Goal: Find specific page/section: Find specific page/section

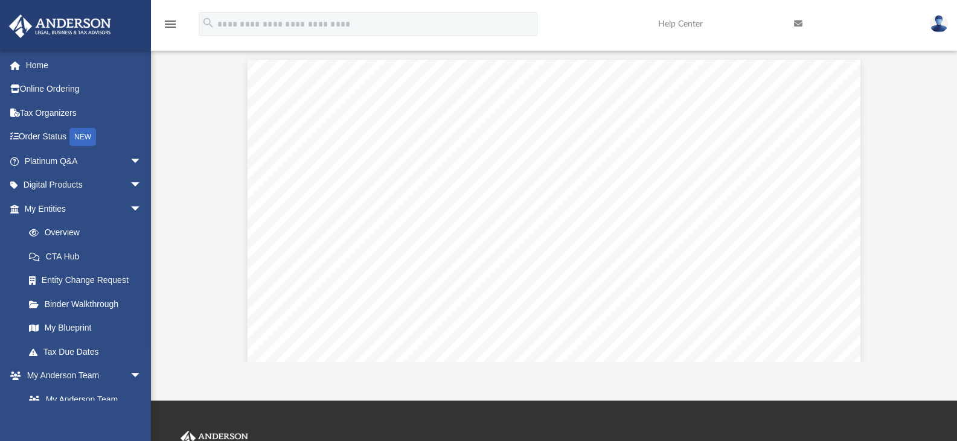
scroll to position [266, 716]
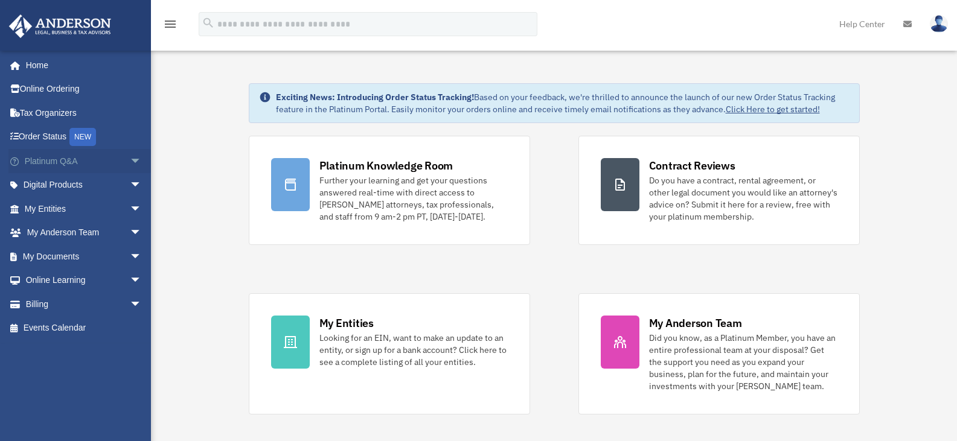
click at [130, 167] on span "arrow_drop_down" at bounding box center [142, 161] width 24 height 25
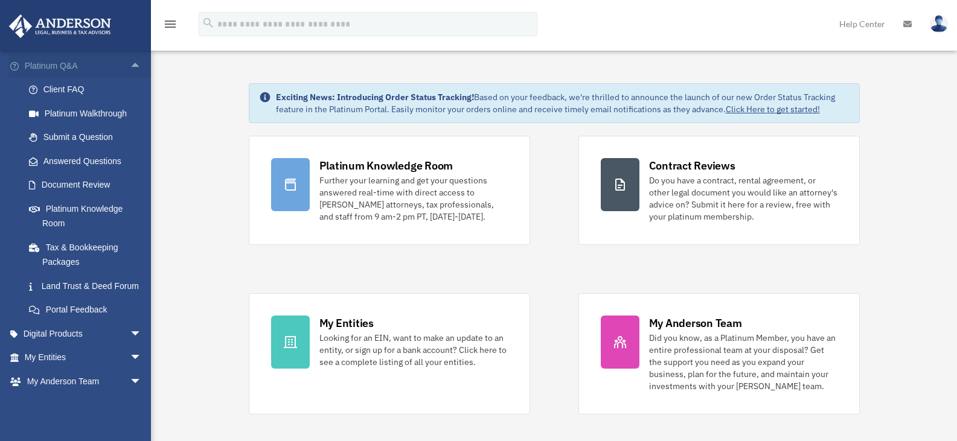
scroll to position [97, 0]
click at [98, 183] on link "Document Review" at bounding box center [88, 184] width 143 height 24
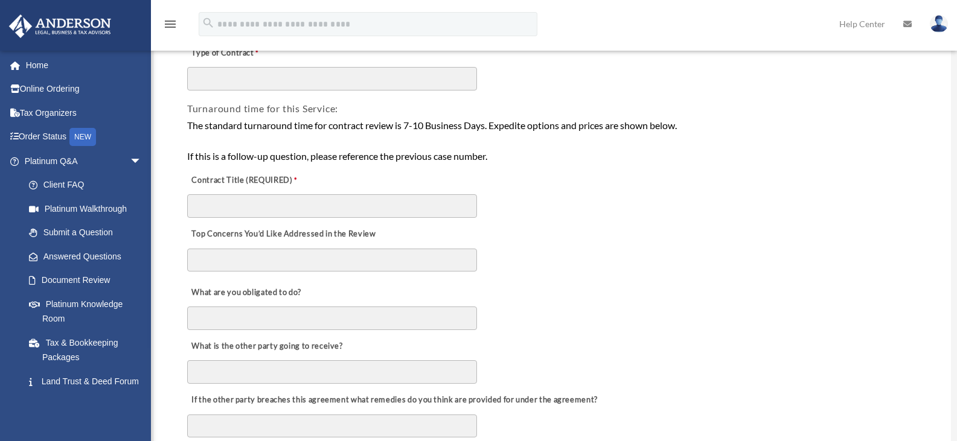
scroll to position [217, 0]
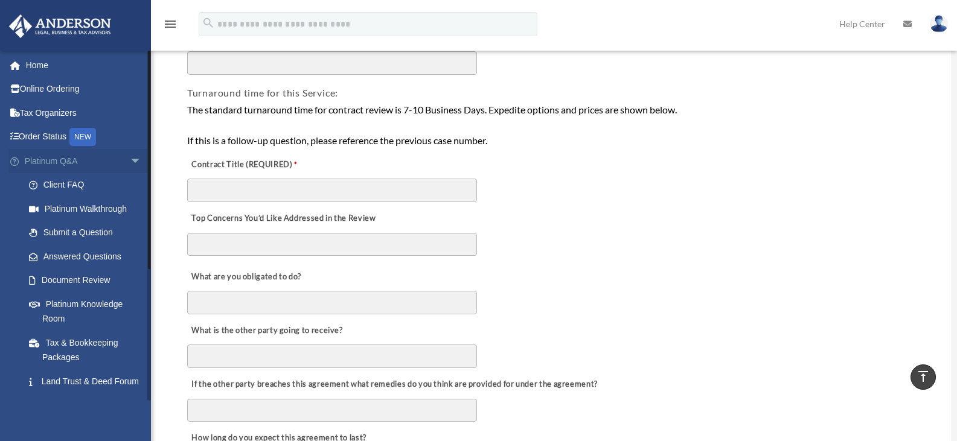
click at [48, 156] on link "Platinum Q&A arrow_drop_down" at bounding box center [83, 161] width 151 height 24
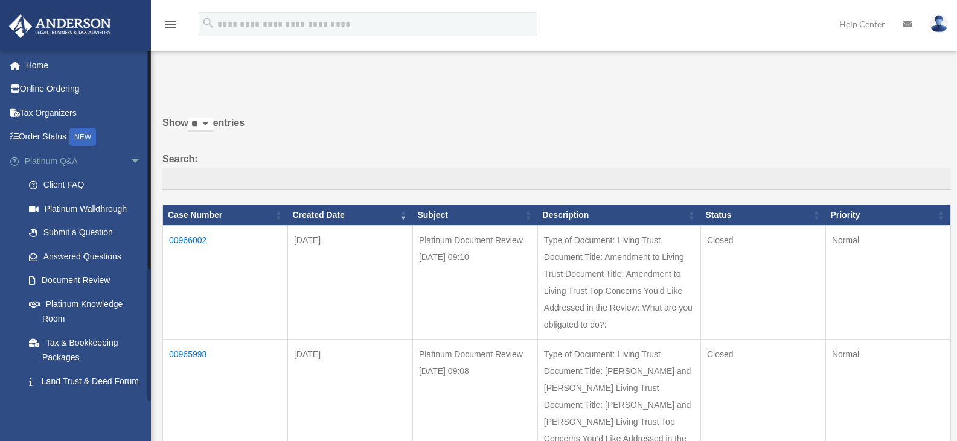
click at [130, 159] on span "arrow_drop_down" at bounding box center [142, 161] width 24 height 25
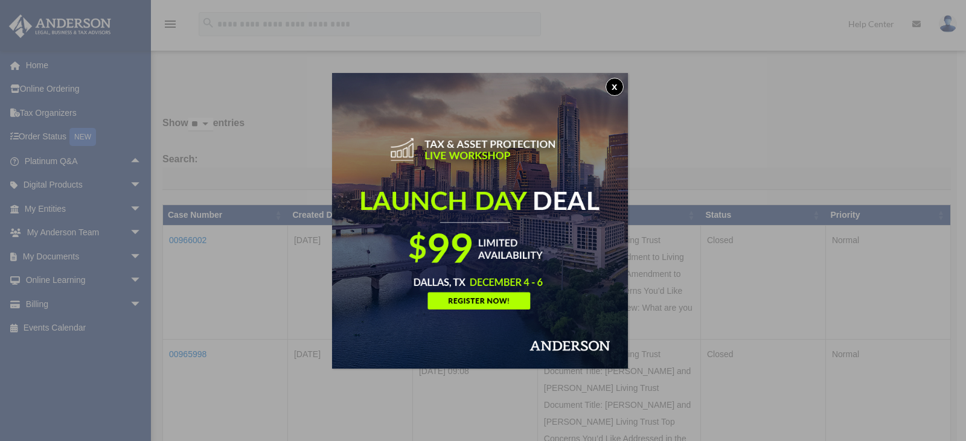
click at [614, 85] on button "x" at bounding box center [614, 87] width 18 height 18
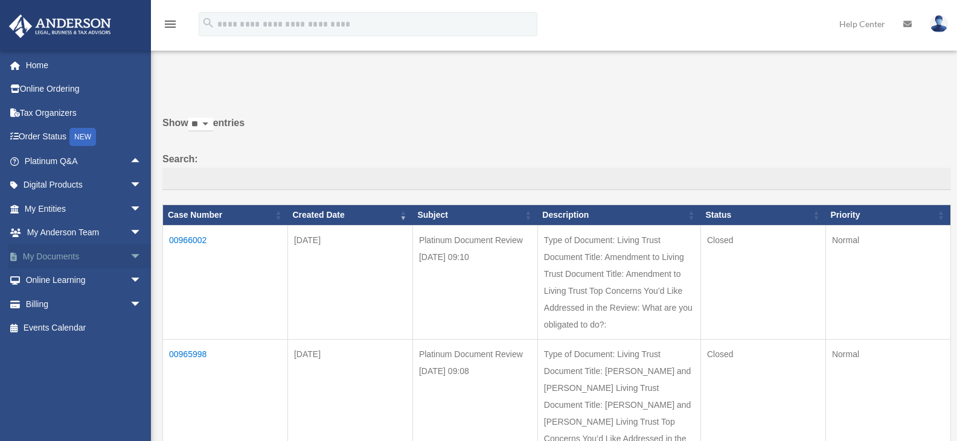
click at [130, 247] on span "arrow_drop_down" at bounding box center [142, 256] width 24 height 25
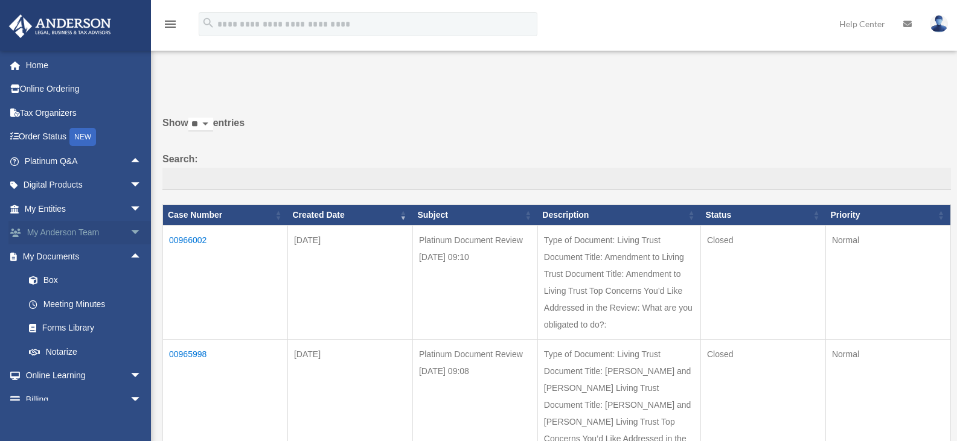
click at [130, 230] on span "arrow_drop_down" at bounding box center [142, 233] width 24 height 25
click at [130, 230] on span "arrow_drop_up" at bounding box center [142, 233] width 24 height 25
click at [130, 252] on span "arrow_drop_up" at bounding box center [142, 256] width 24 height 25
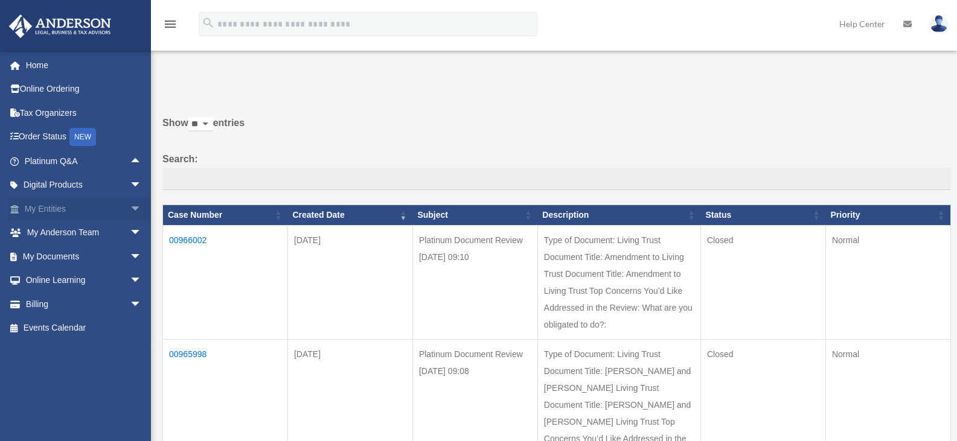
click at [130, 206] on span "arrow_drop_down" at bounding box center [142, 209] width 24 height 25
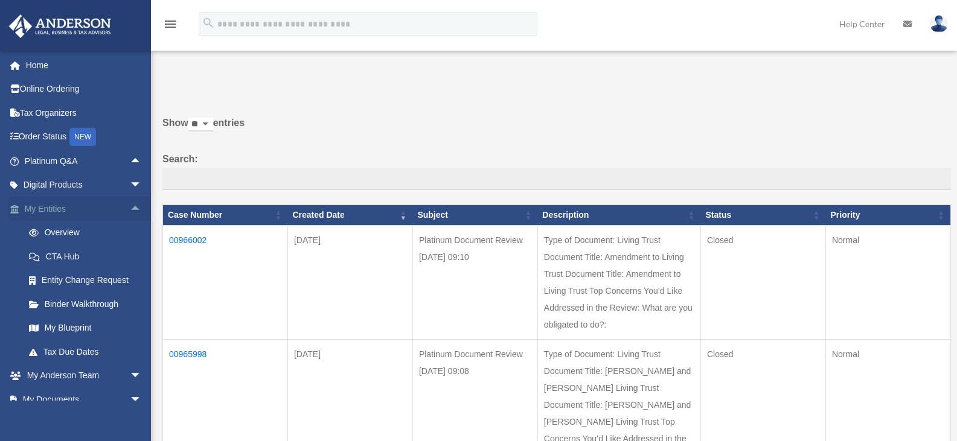
click at [130, 208] on span "arrow_drop_up" at bounding box center [142, 209] width 24 height 25
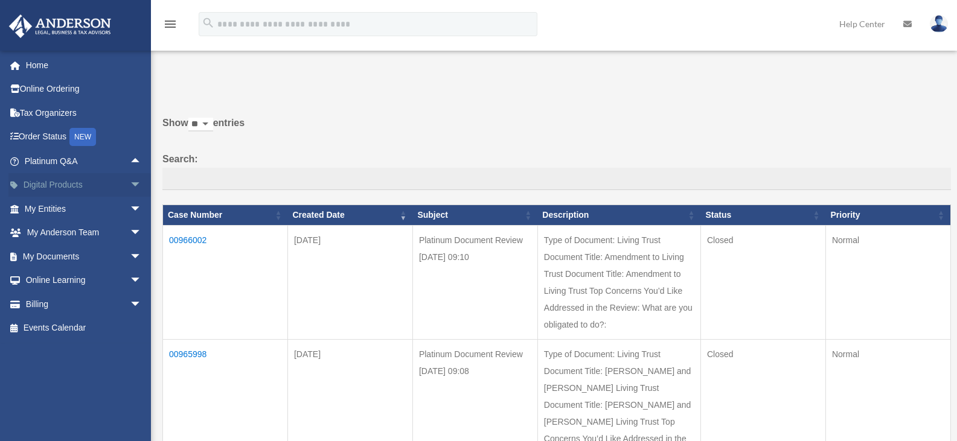
click at [130, 186] on span "arrow_drop_down" at bounding box center [142, 185] width 24 height 25
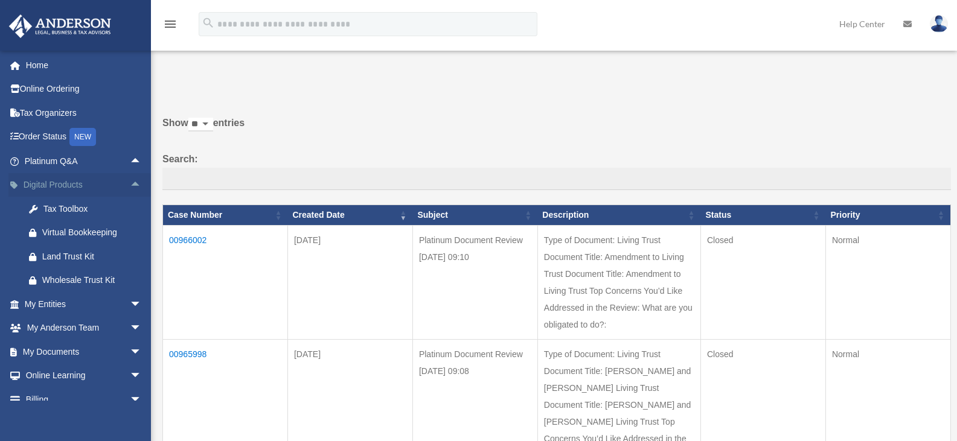
click at [130, 186] on span "arrow_drop_up" at bounding box center [142, 185] width 24 height 25
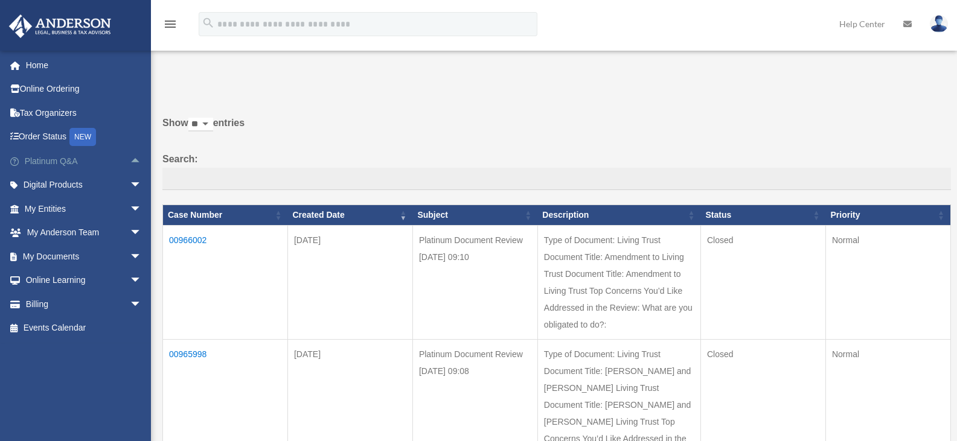
click at [130, 160] on span "arrow_drop_up" at bounding box center [142, 161] width 24 height 25
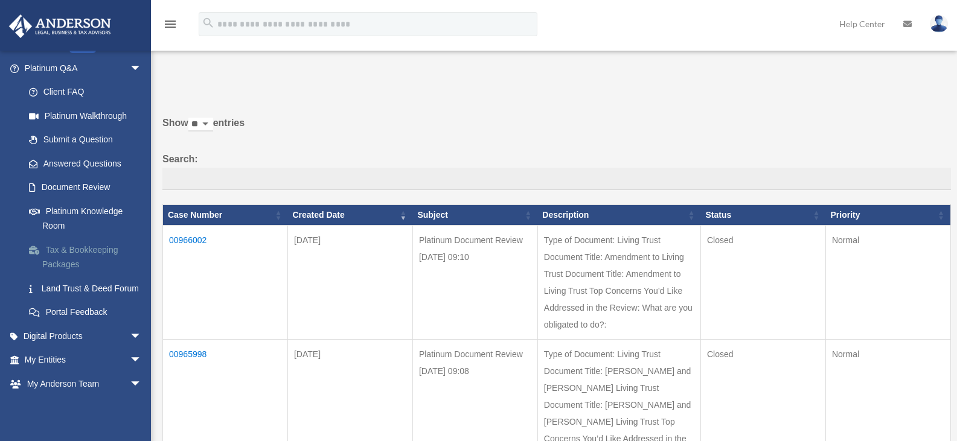
scroll to position [72, 0]
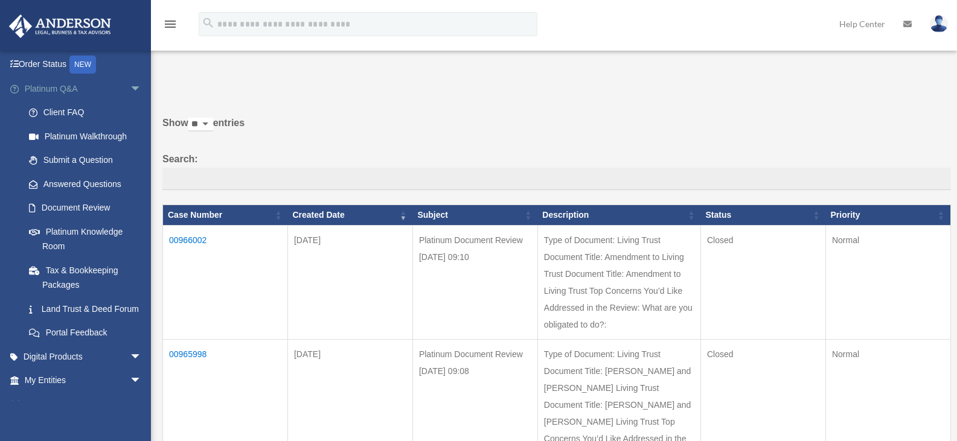
click at [130, 89] on span "arrow_drop_down" at bounding box center [142, 89] width 24 height 25
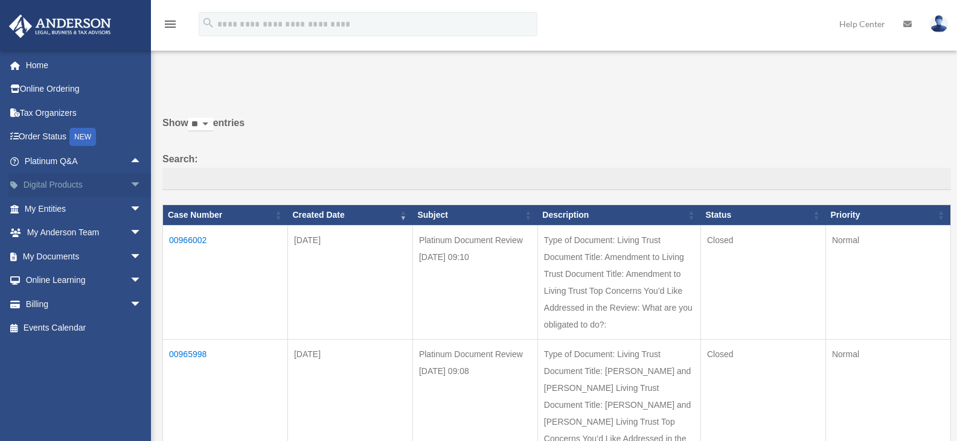
click at [130, 176] on span "arrow_drop_down" at bounding box center [142, 185] width 24 height 25
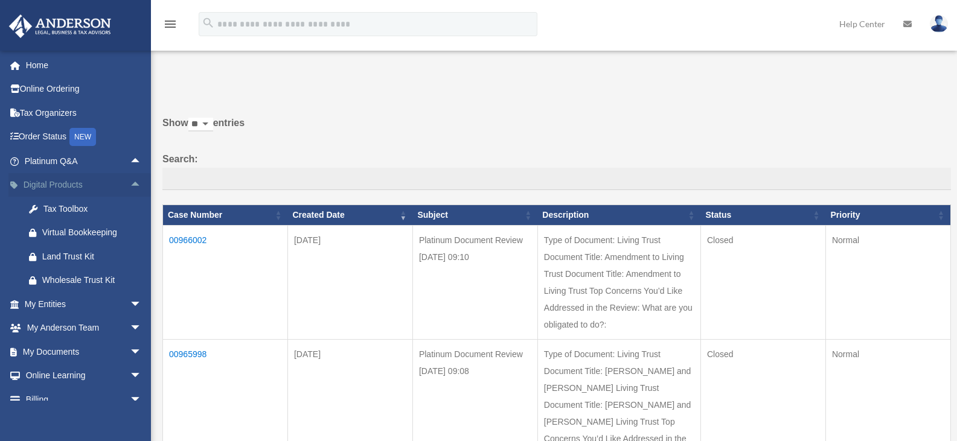
click at [130, 176] on span "arrow_drop_up" at bounding box center [142, 185] width 24 height 25
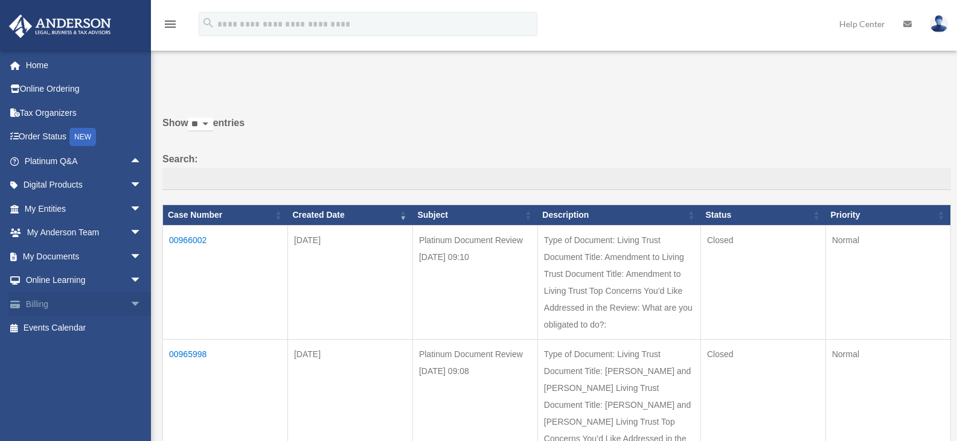
click at [130, 298] on span "arrow_drop_down" at bounding box center [142, 304] width 24 height 25
click at [130, 298] on span "arrow_drop_up" at bounding box center [142, 304] width 24 height 25
click at [130, 278] on span "arrow_drop_down" at bounding box center [142, 281] width 24 height 25
click at [130, 278] on span "arrow_drop_up" at bounding box center [142, 281] width 24 height 25
click at [130, 255] on span "arrow_drop_down" at bounding box center [142, 256] width 24 height 25
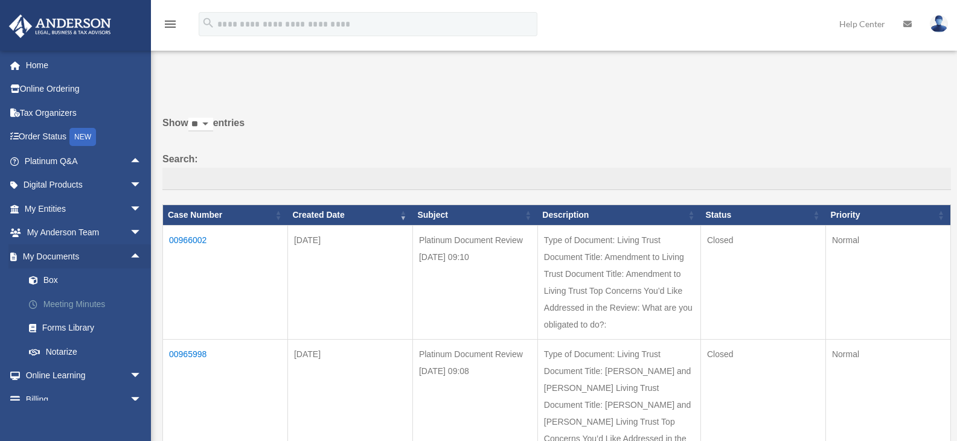
click at [90, 303] on link "Meeting Minutes" at bounding box center [88, 304] width 143 height 24
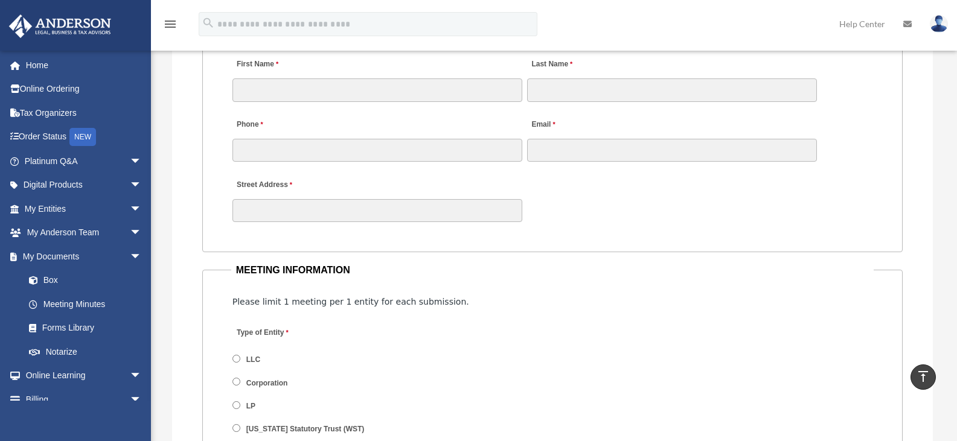
scroll to position [1257, 0]
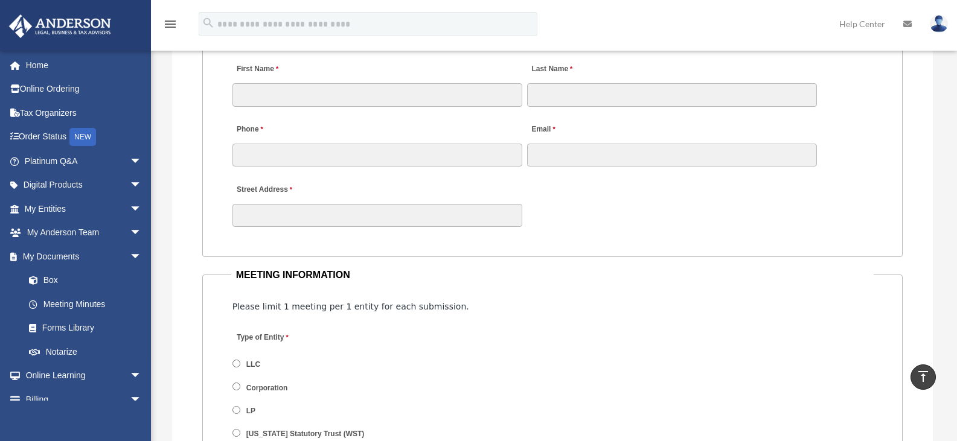
click at [956, 183] on div "Meeting Minutes Form date_range Published on Last updated October 15, 2024 July…" at bounding box center [554, 242] width 806 height 2892
